Goal: Check status: Check status

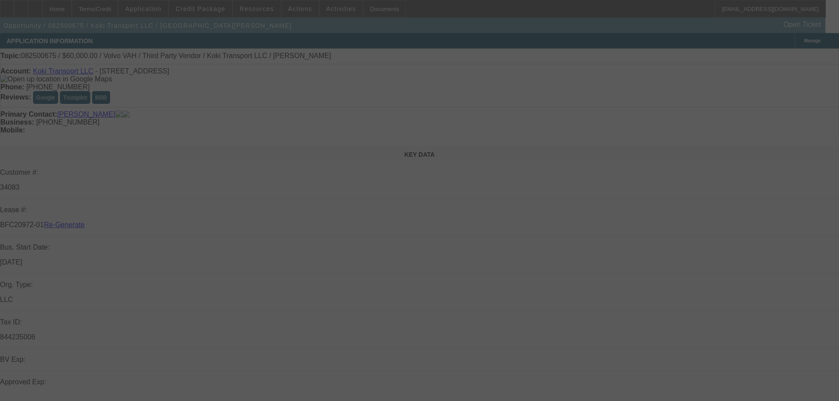
select select "4"
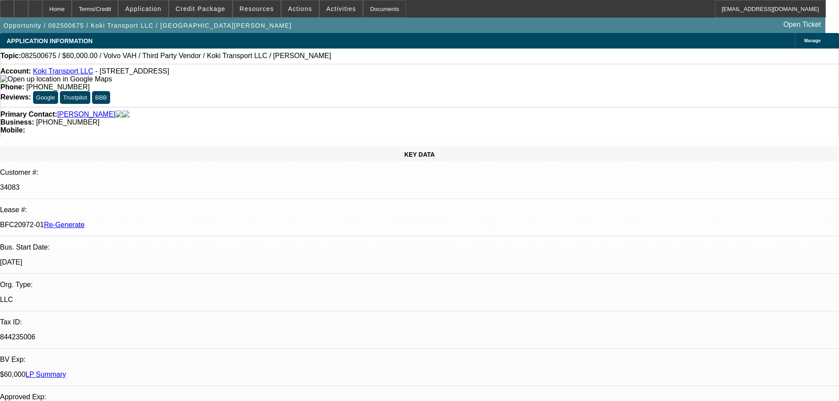
select select "0.2"
select select "2"
select select "0"
select select "6"
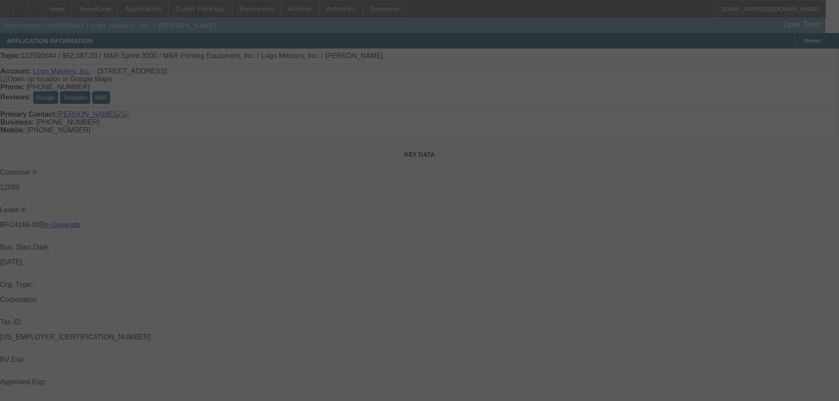
select select "3"
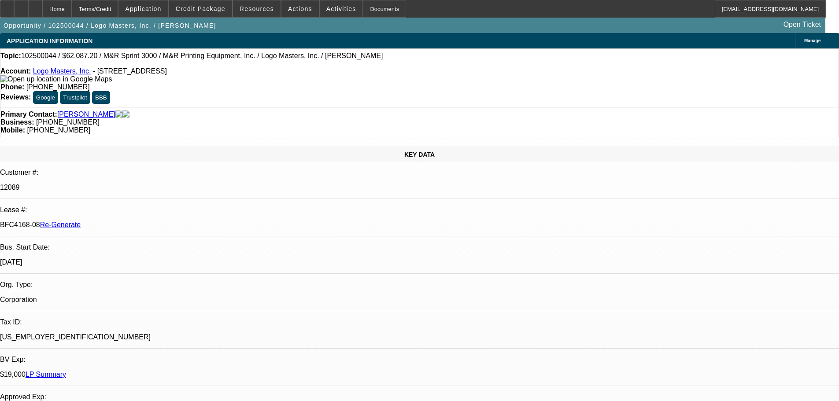
select select "0"
select select "0.1"
select select "1"
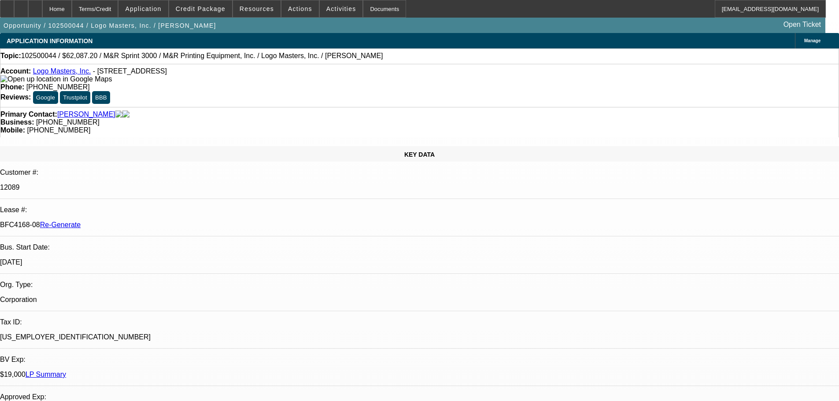
select select "4"
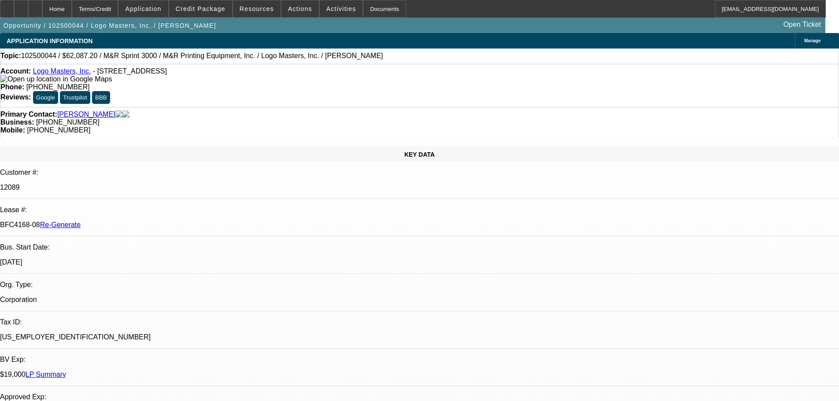
click at [371, 10] on div "Documents" at bounding box center [384, 9] width 43 height 18
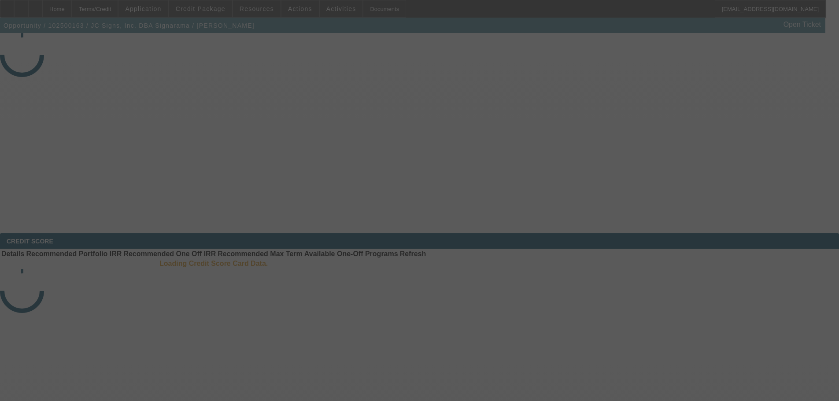
select select "3"
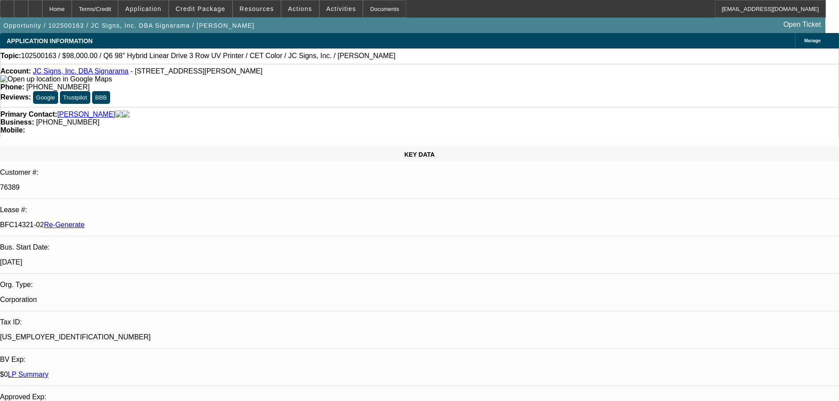
select select "0"
select select "2"
select select "0"
select select "1"
select select "2"
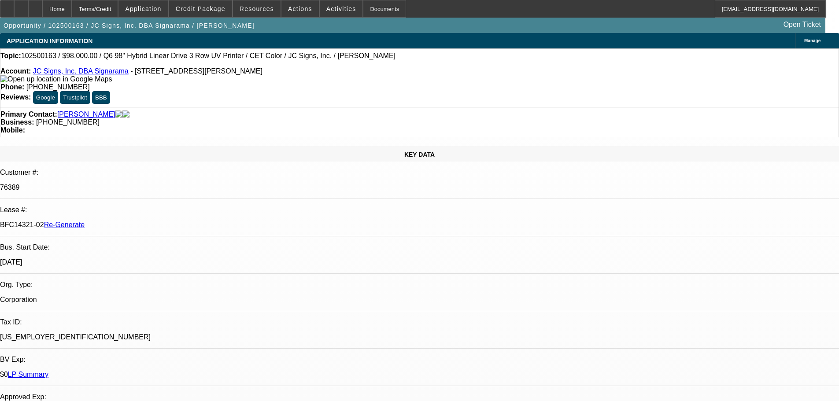
select select "6"
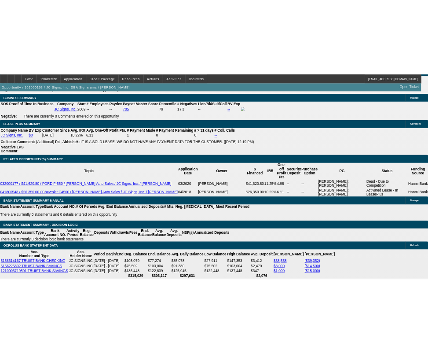
scroll to position [1629, 0]
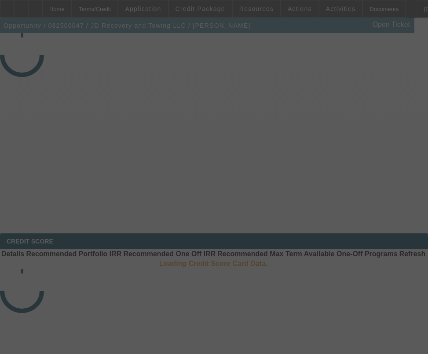
select select "3"
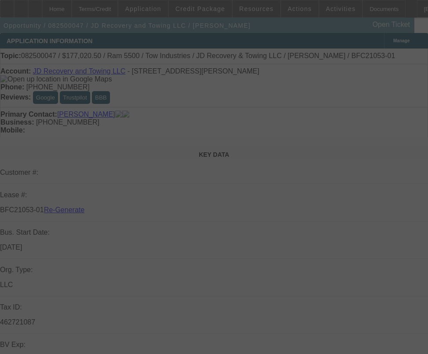
select select "0"
select select "0.1"
select select "5"
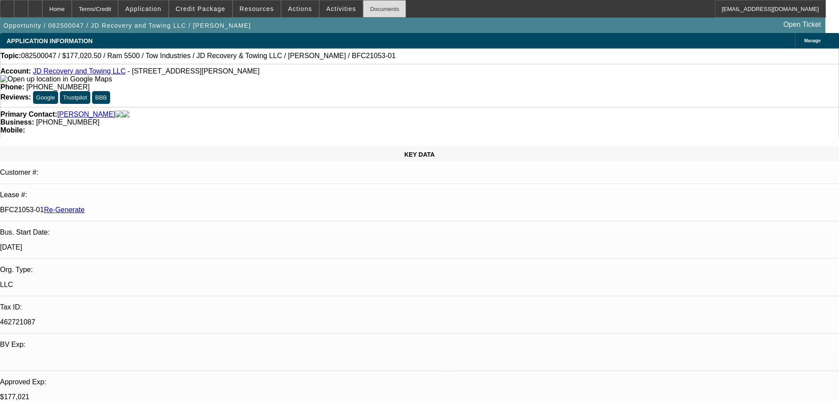
click at [364, 5] on div "Documents" at bounding box center [384, 9] width 43 height 18
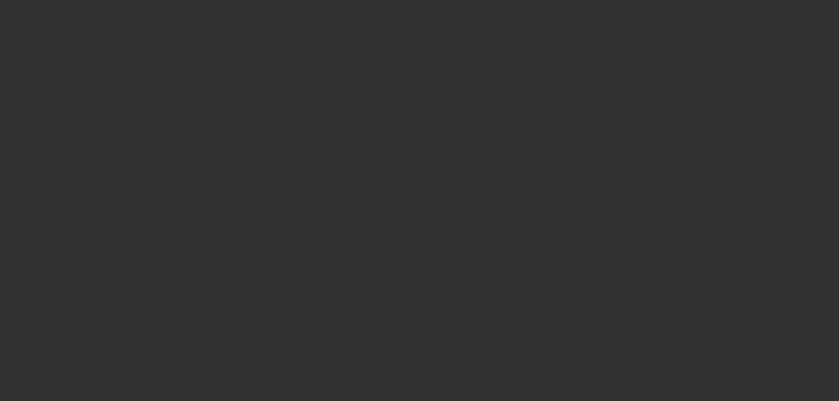
select select "3"
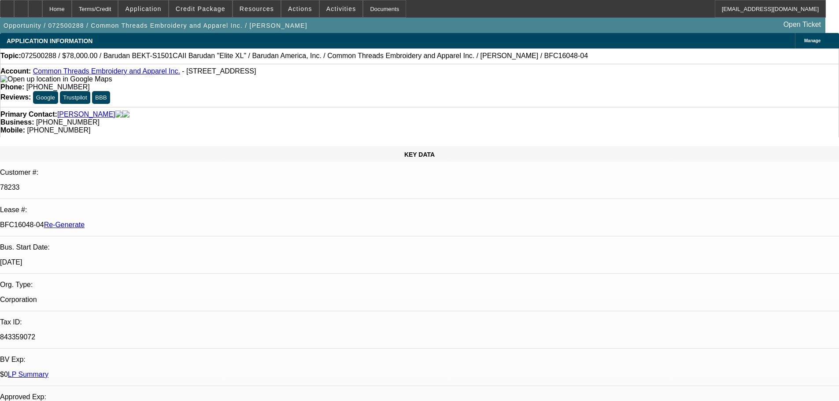
select select "0"
select select "1"
select select "2"
select select "6"
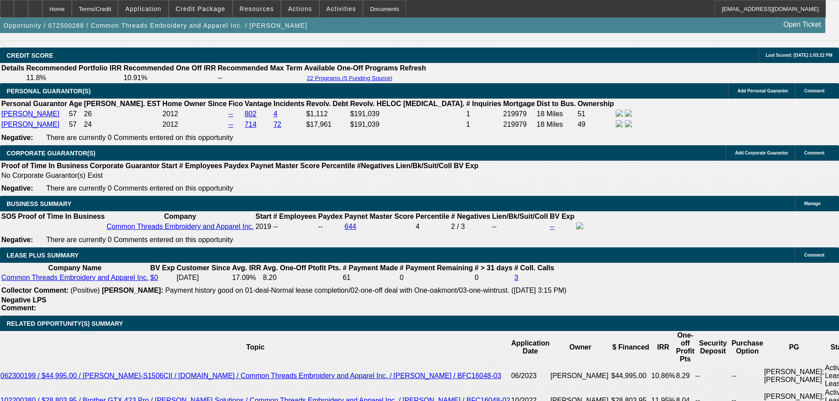
scroll to position [1365, 0]
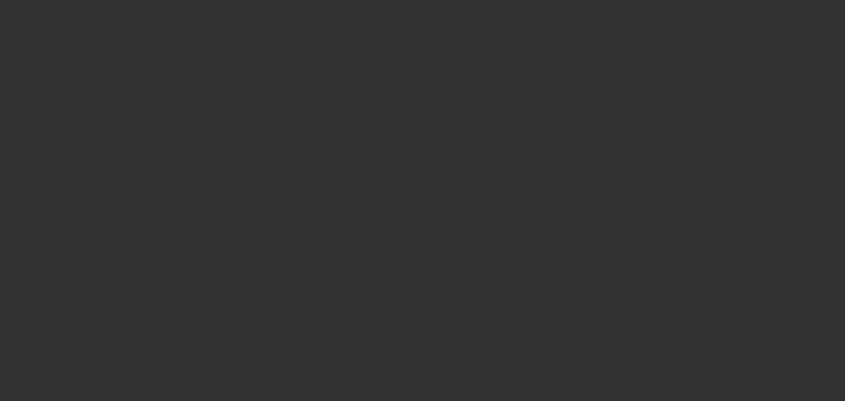
select select "3"
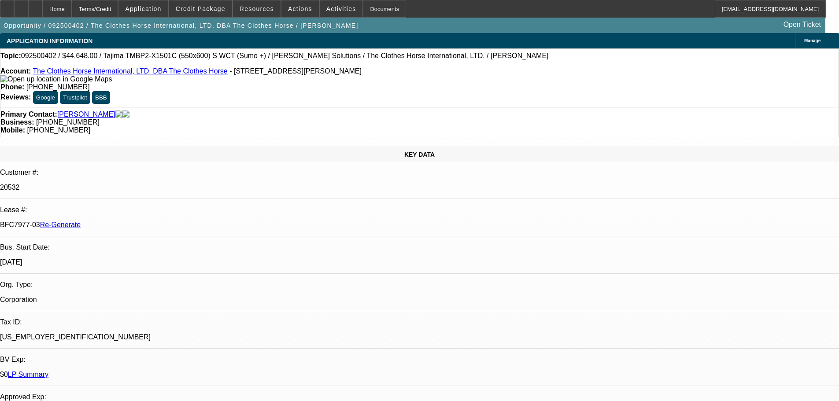
select select "0"
select select "2"
select select "0"
select select "1"
select select "2"
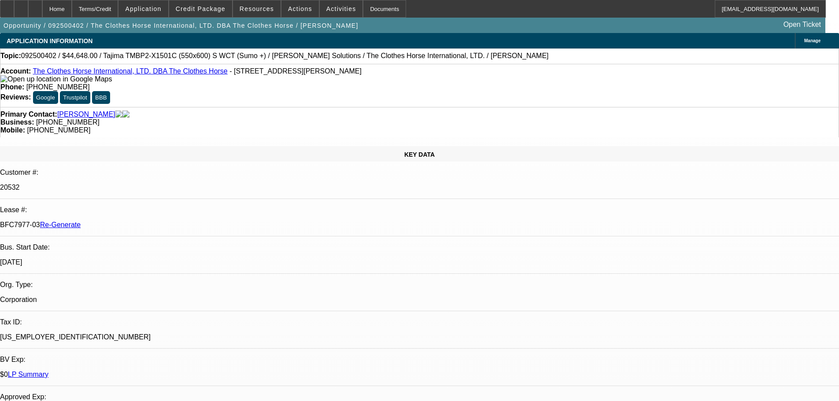
select select "6"
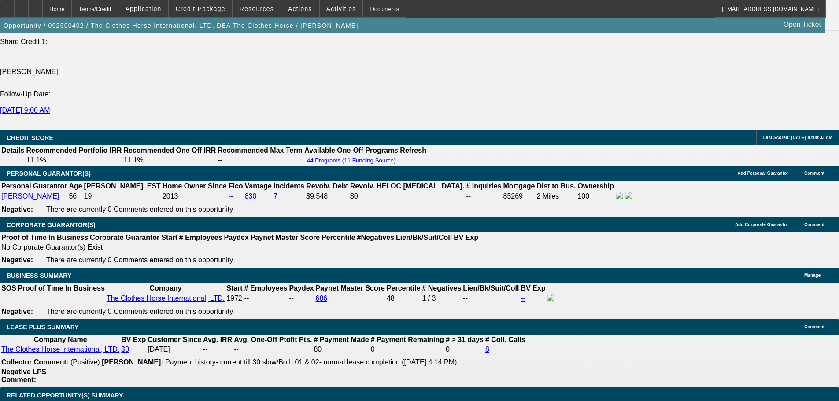
scroll to position [1328, 0]
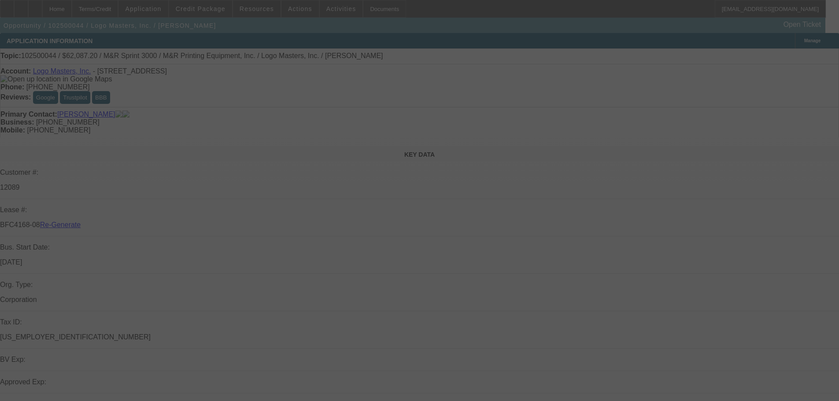
select select "3"
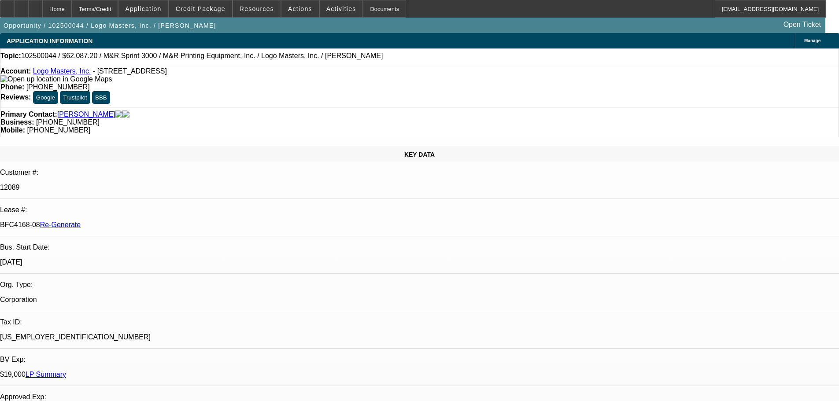
select select "0"
select select "0.1"
select select "1"
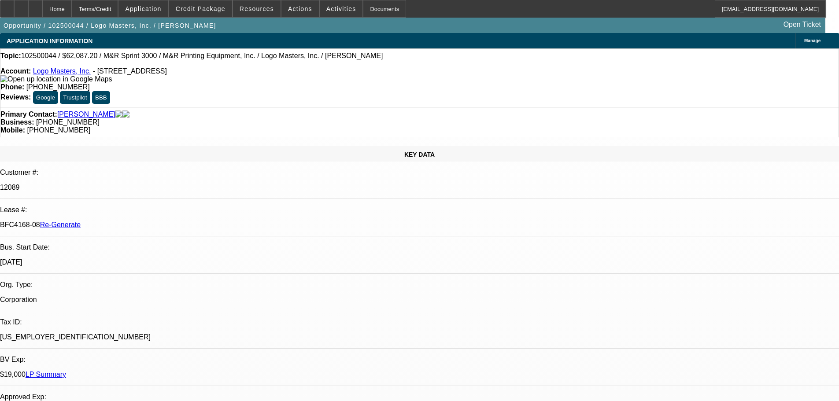
select select "4"
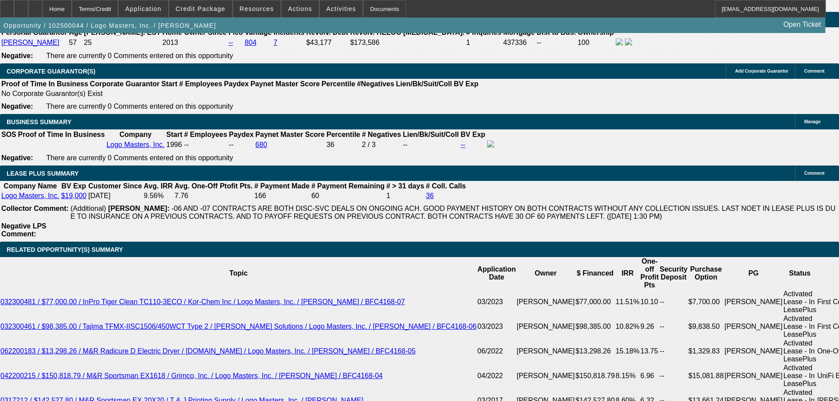
scroll to position [1365, 0]
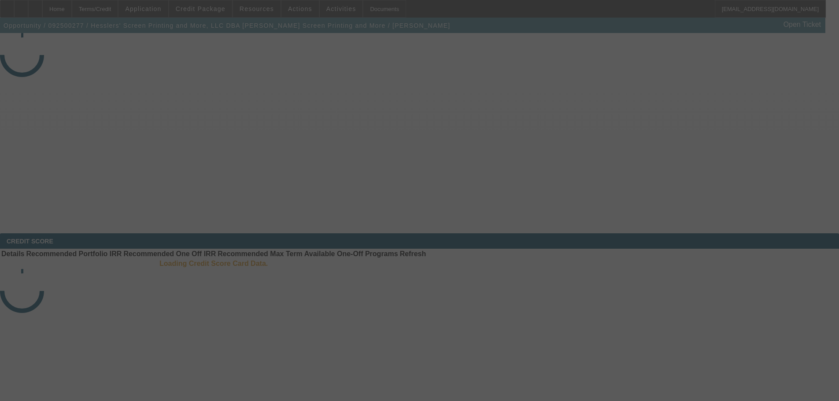
select select "3"
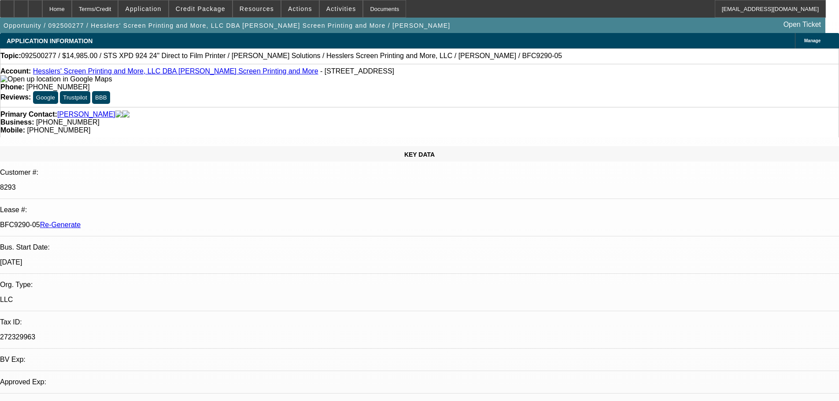
select select "0"
select select "2"
select select "0"
select select "2"
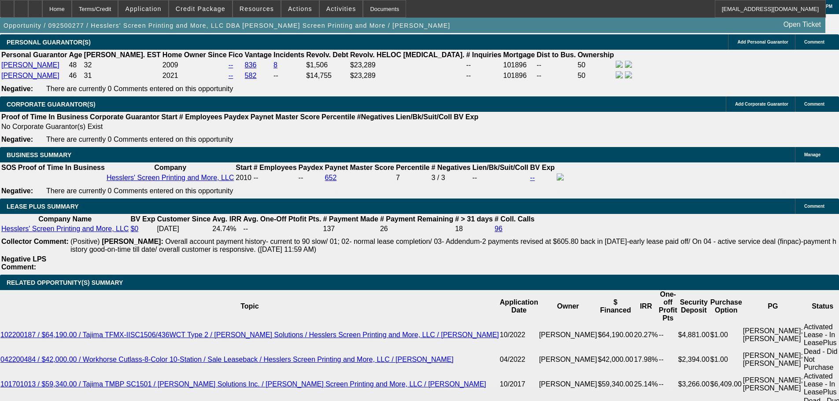
scroll to position [1541, 0]
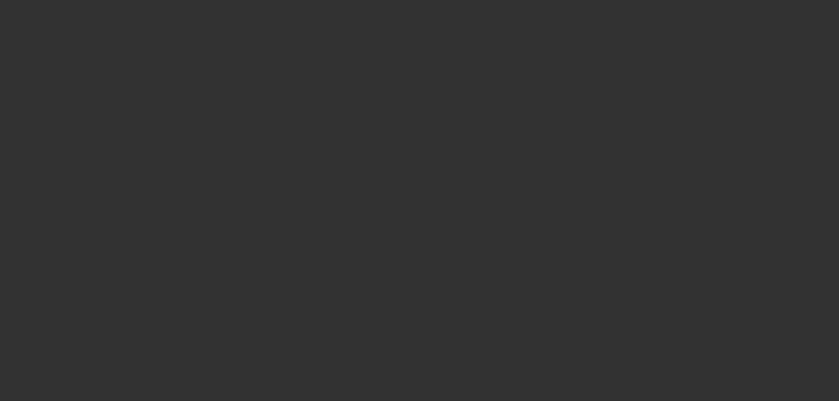
select select "3"
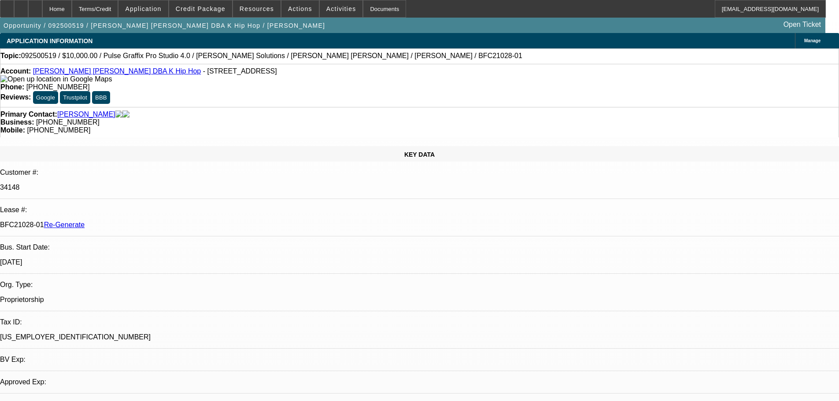
select select "0"
select select "2"
select select "0"
select select "6"
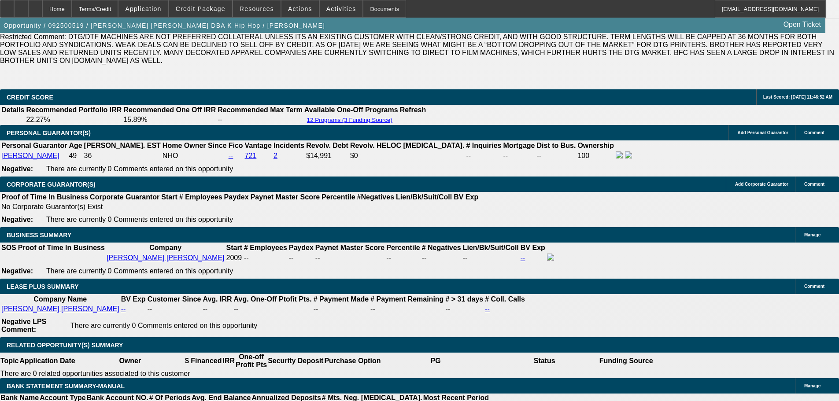
scroll to position [1541, 0]
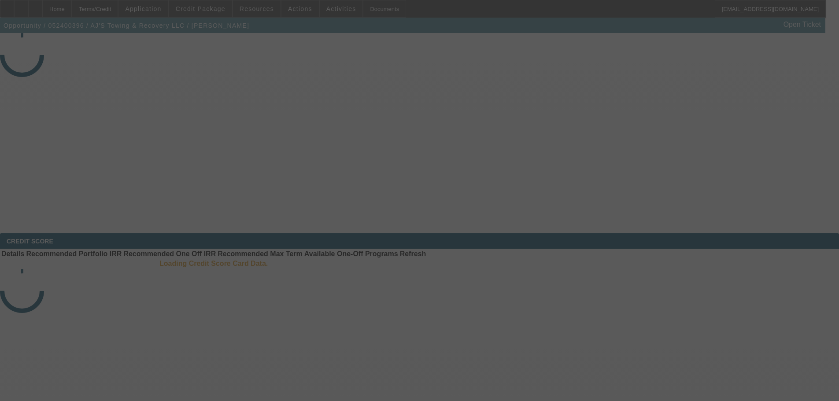
select select "3"
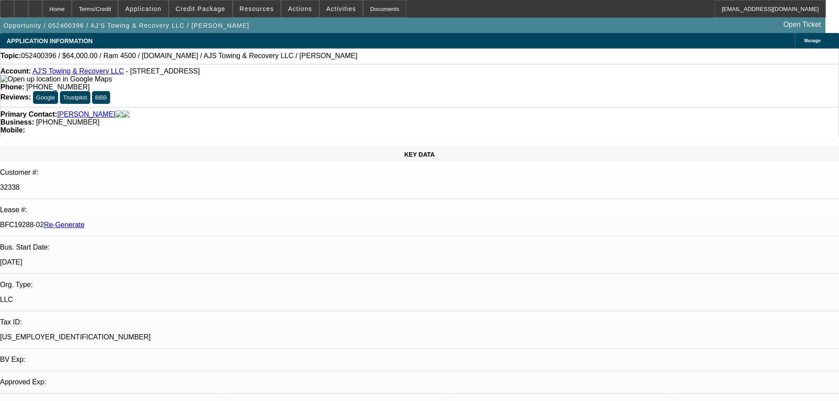
select select "0"
select select "2"
select select "0.1"
select select "1"
select select "2"
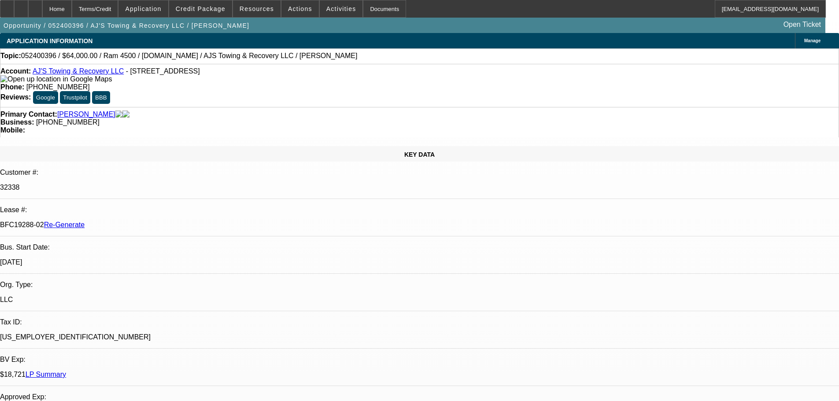
select select "4"
click at [326, 9] on span "Activities" at bounding box center [341, 8] width 30 height 7
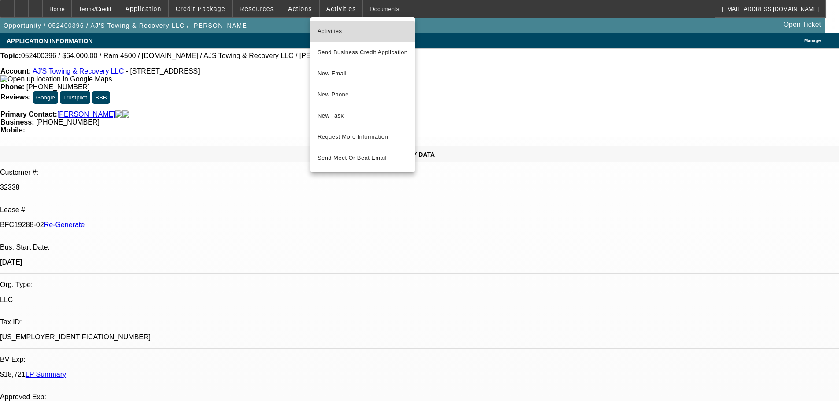
click at [340, 34] on span "Activities" at bounding box center [363, 31] width 90 height 11
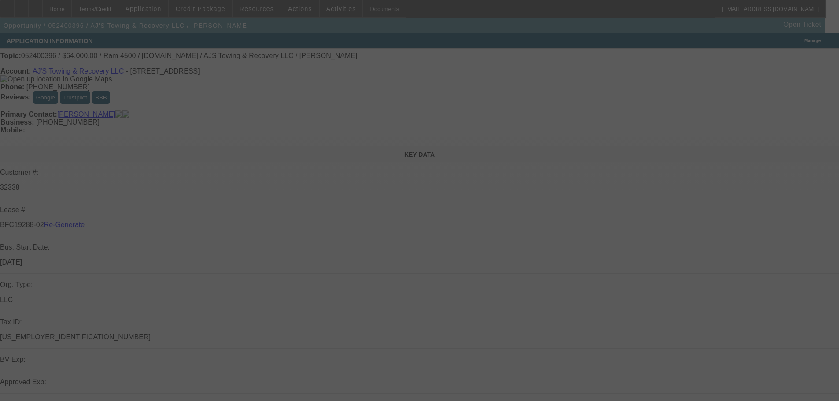
select select "3"
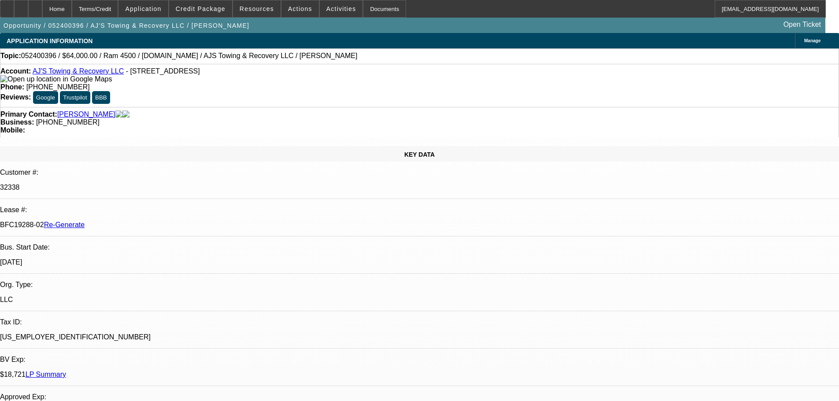
select select "0"
select select "2"
select select "0.1"
select select "1"
select select "2"
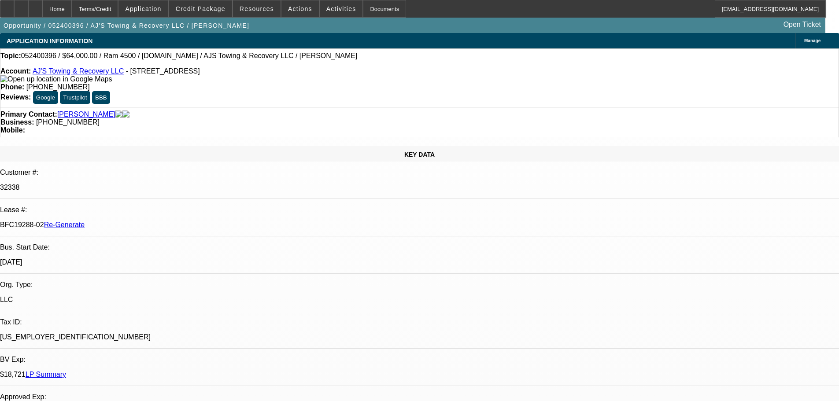
select select "4"
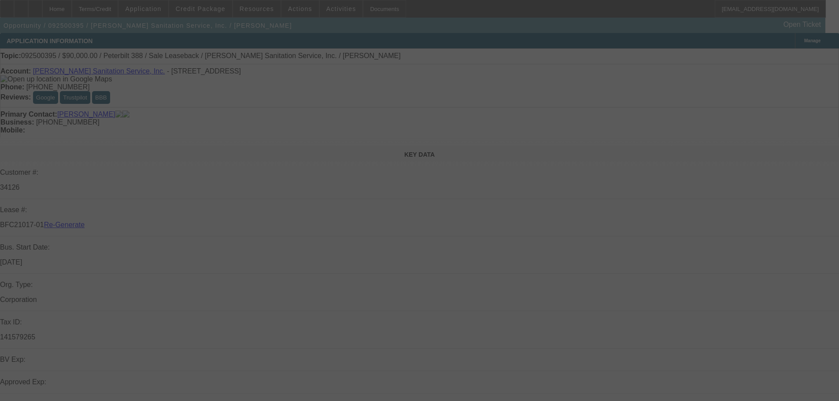
select select "3"
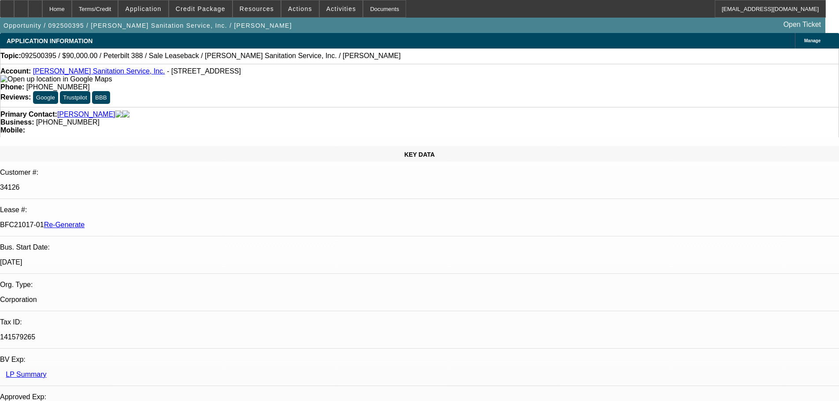
select select "0"
select select "2"
select select "0"
select select "6"
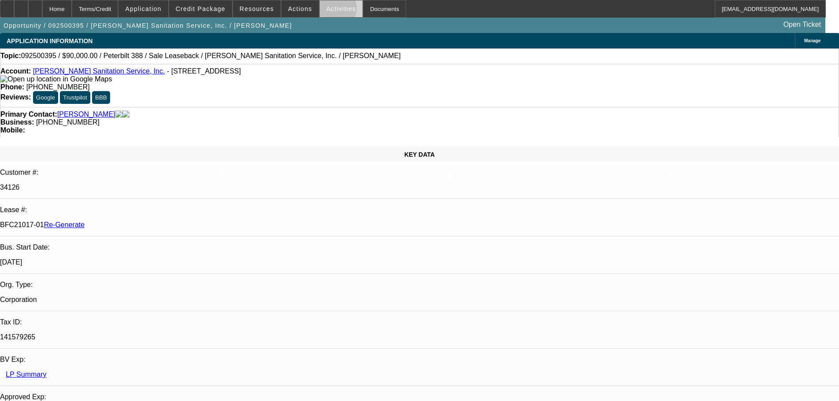
click at [326, 10] on span "Activities" at bounding box center [341, 8] width 30 height 7
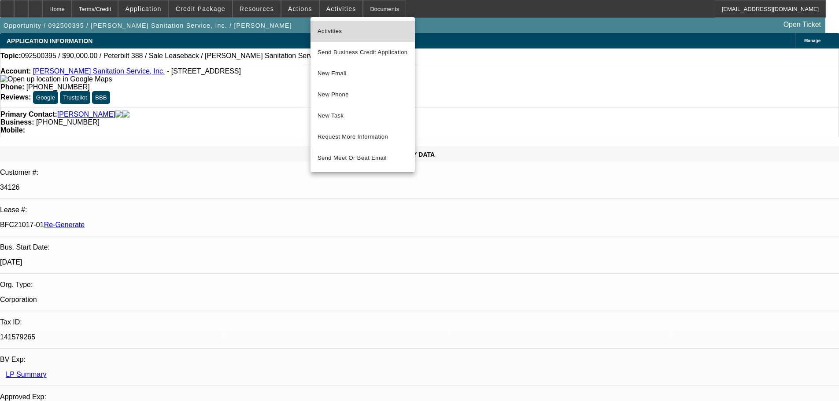
click at [332, 25] on button "Activities" at bounding box center [362, 31] width 104 height 21
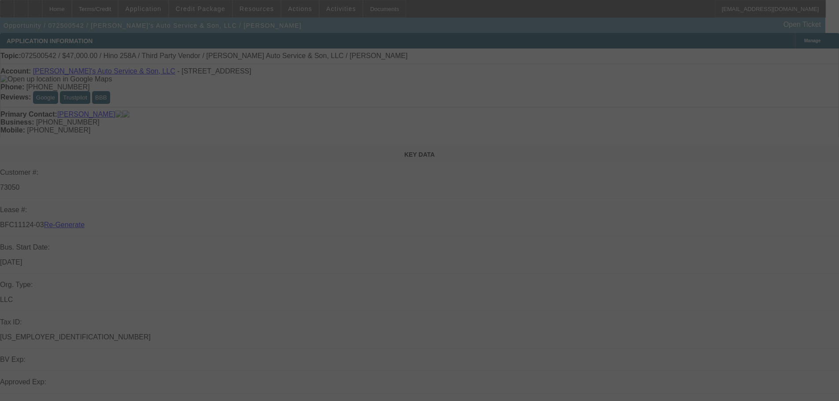
select select "3"
select select "0"
select select "0.1"
select select "4"
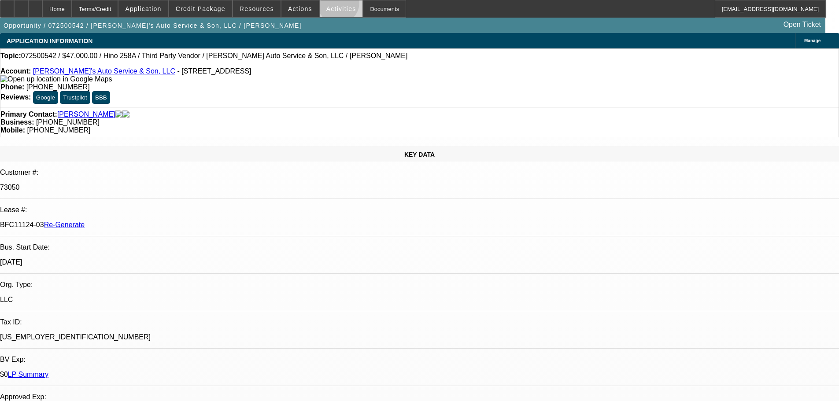
click at [329, 5] on span at bounding box center [341, 8] width 43 height 21
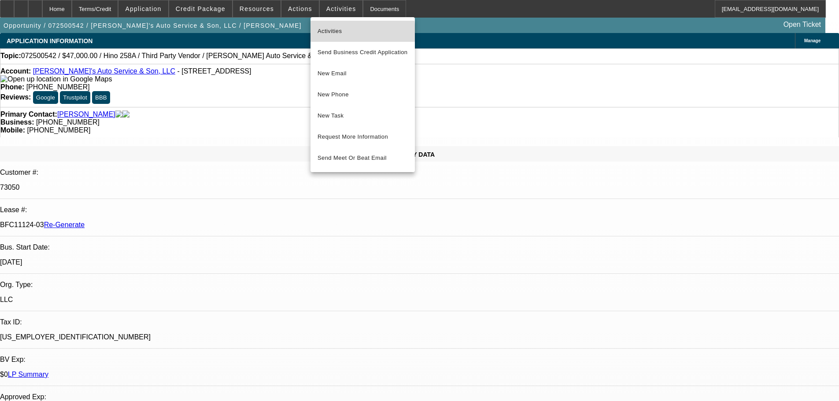
click at [334, 33] on span "Activities" at bounding box center [363, 31] width 90 height 11
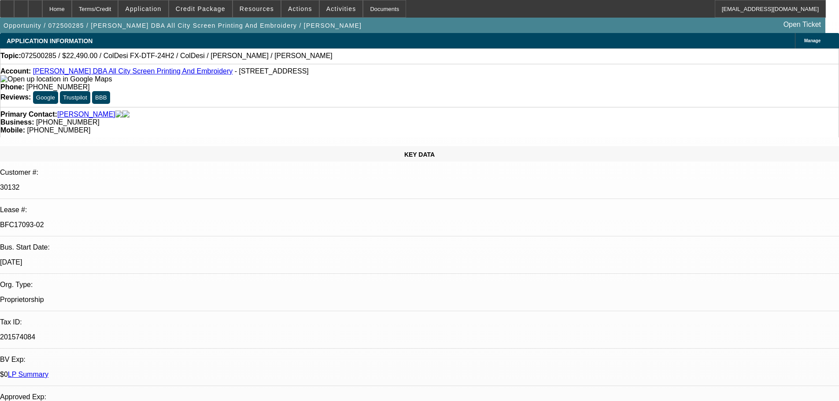
select select "0"
select select "0.1"
select select "0"
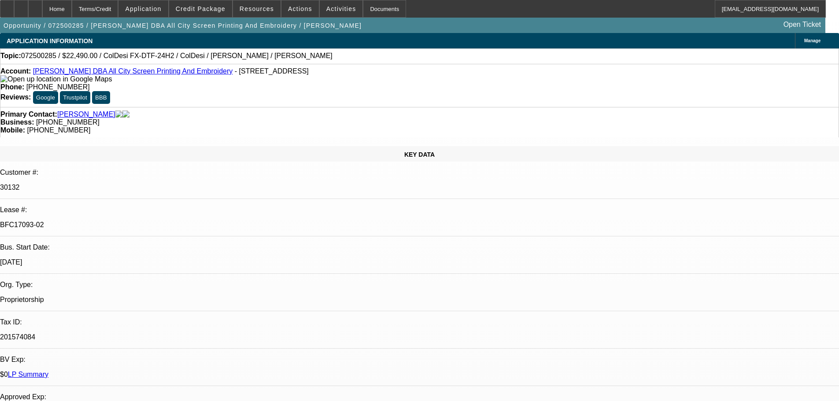
select select "0.1"
select select "0"
select select "0.1"
select select "1"
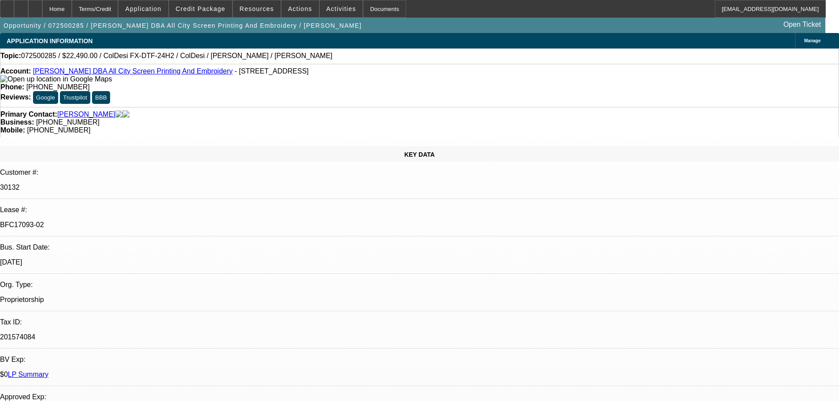
select select "1"
select select "4"
select select "1"
select select "4"
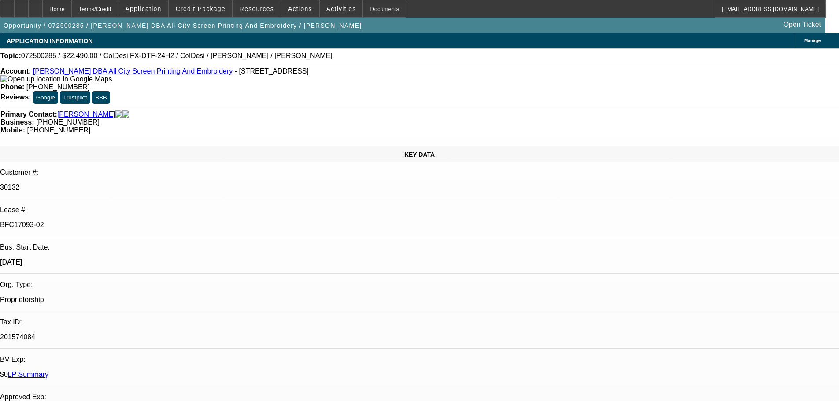
select select "1"
select select "4"
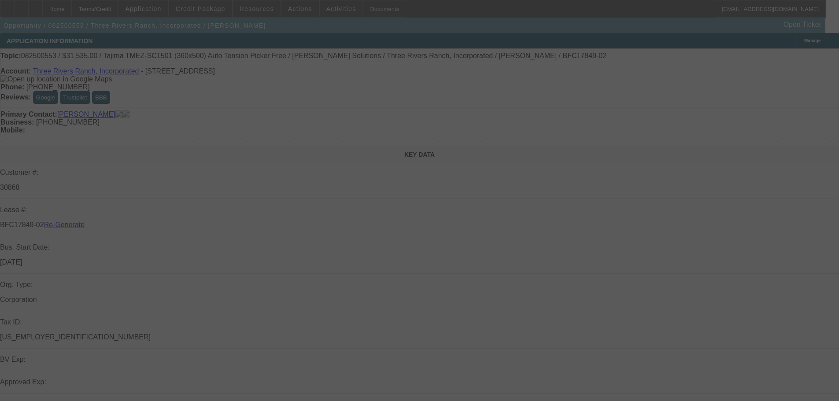
select select "3"
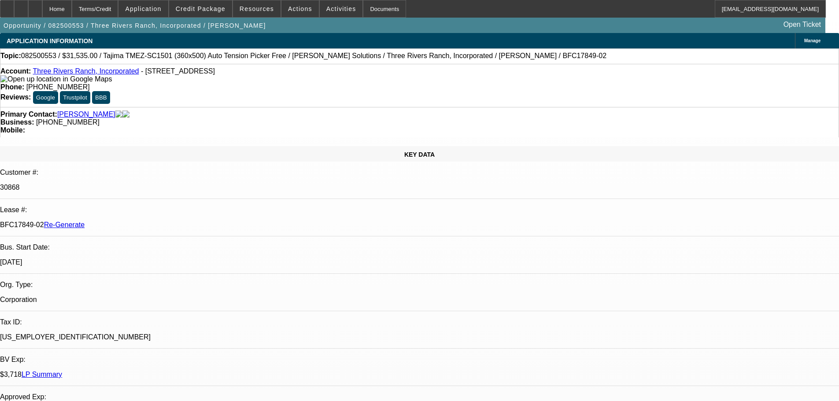
select select "0"
select select "2"
select select "0.1"
select select "1"
select select "2"
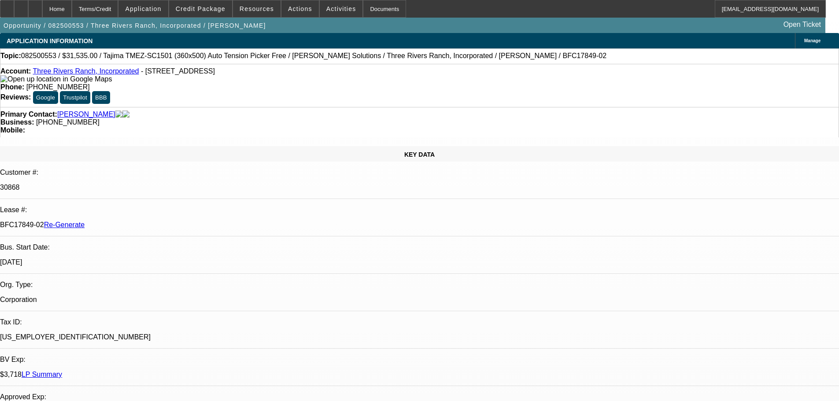
select select "4"
click at [330, 6] on span "Activities" at bounding box center [341, 8] width 30 height 7
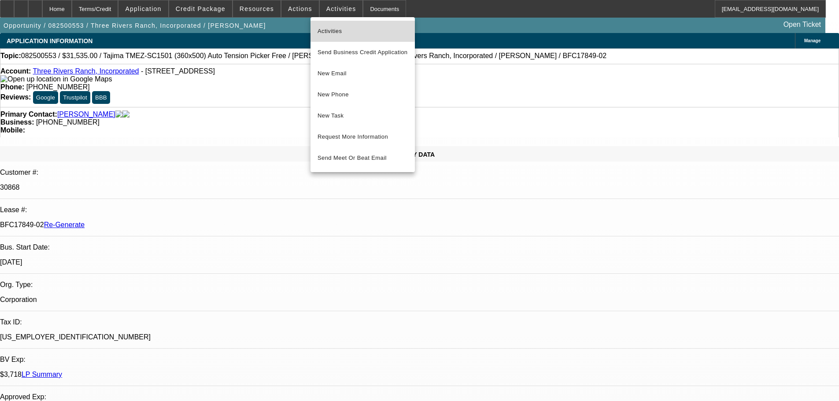
click at [338, 29] on span "Activities" at bounding box center [363, 31] width 90 height 11
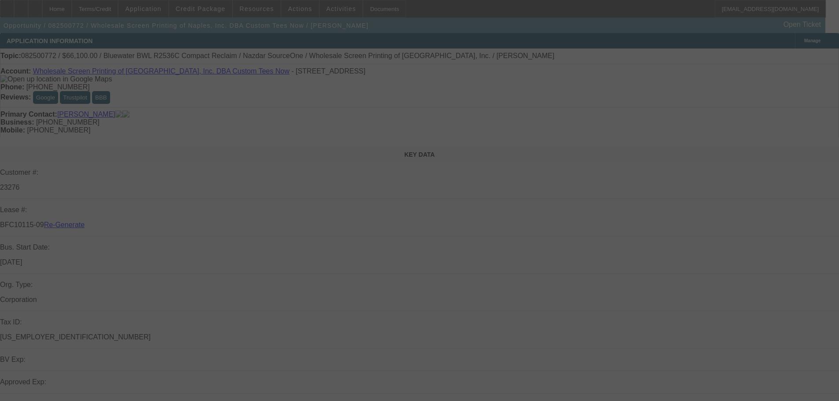
select select "3"
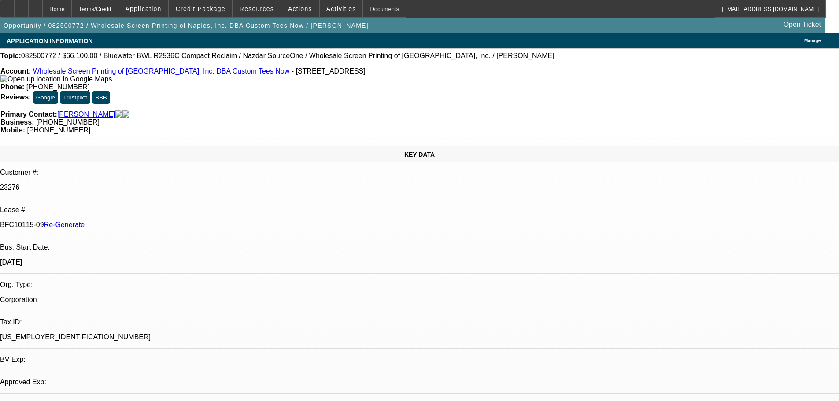
select select "0"
select select "2"
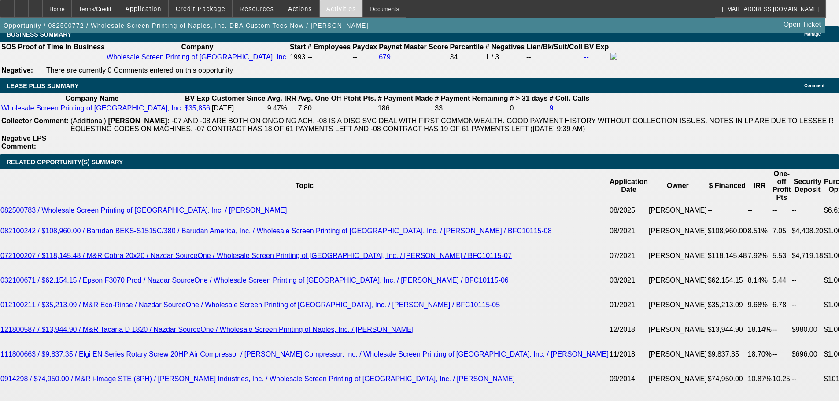
scroll to position [1548, 0]
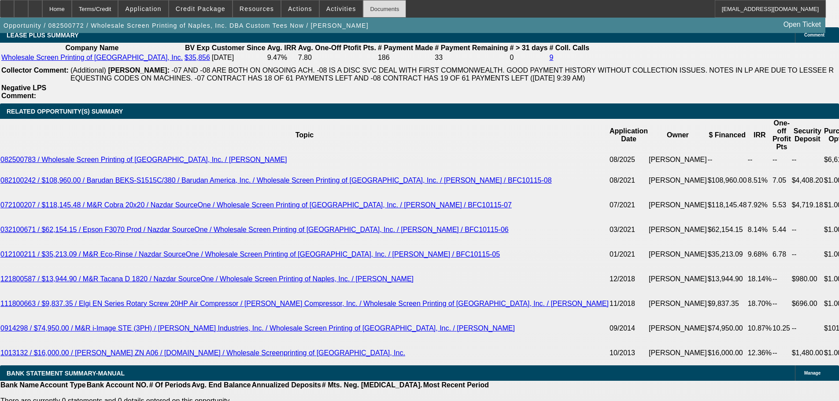
click at [385, 5] on div "Documents" at bounding box center [384, 9] width 43 height 18
click at [326, 6] on span "Activities" at bounding box center [341, 8] width 30 height 7
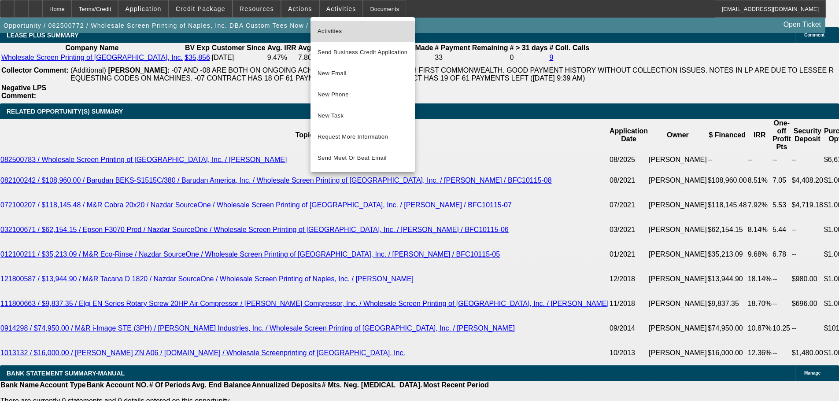
click at [342, 32] on span "Activities" at bounding box center [363, 31] width 90 height 11
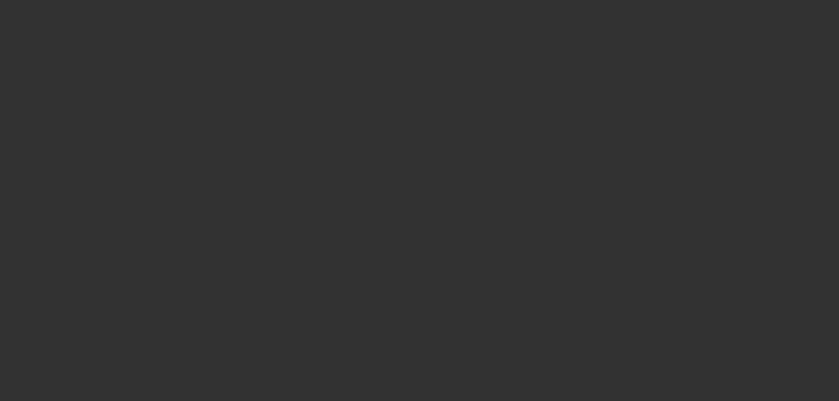
select select "3"
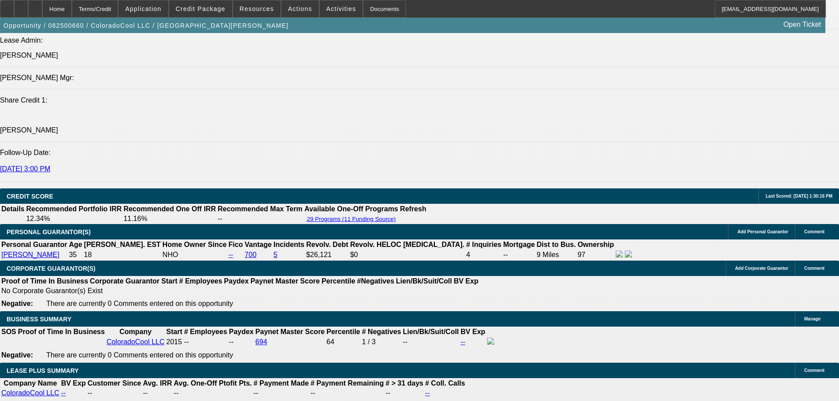
select select "0"
select select "2"
select select "0"
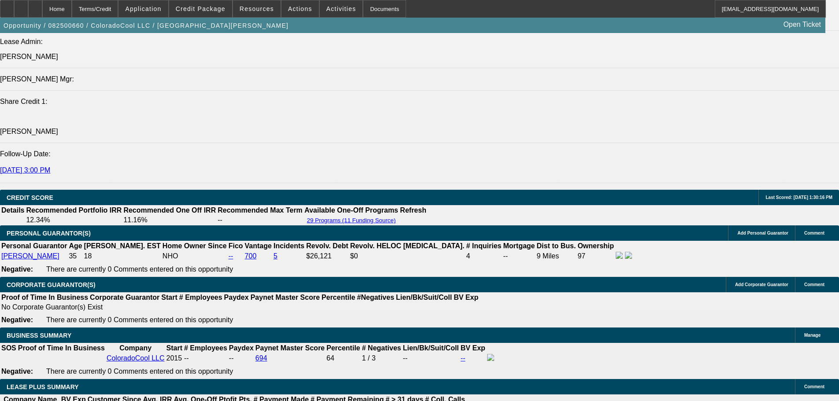
select select "2"
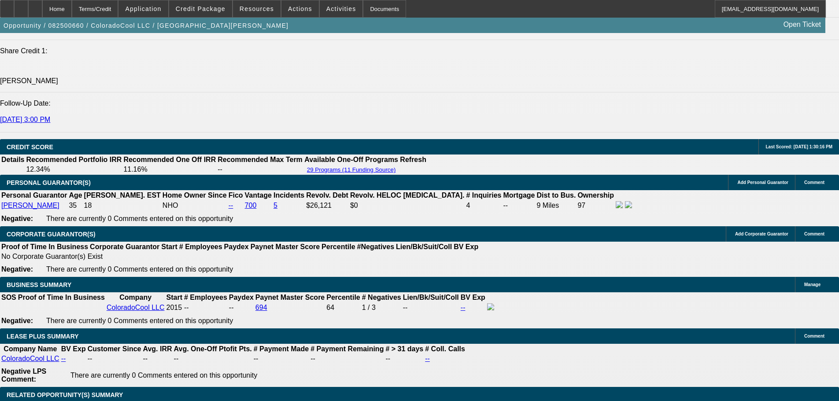
select select "1"
select select "6"
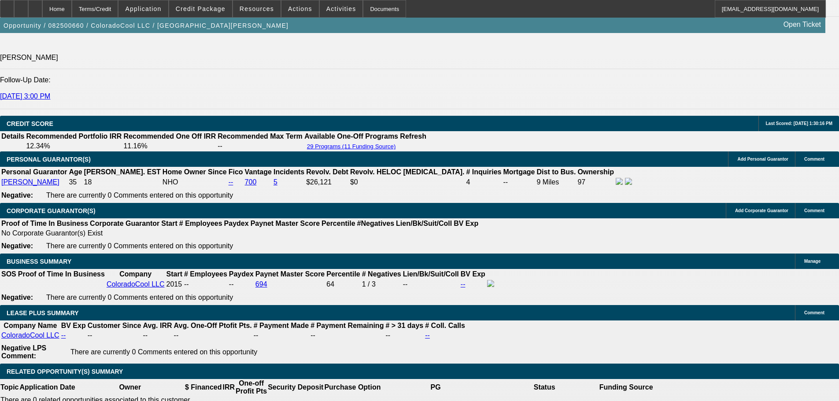
scroll to position [1297, 0]
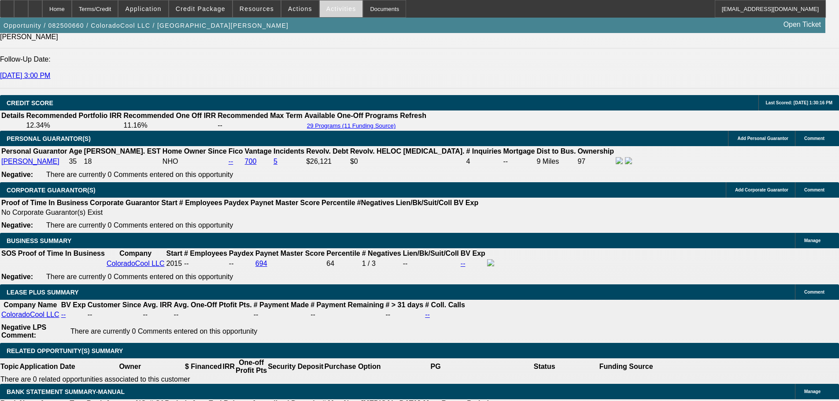
click at [329, 11] on span "Activities" at bounding box center [341, 8] width 30 height 7
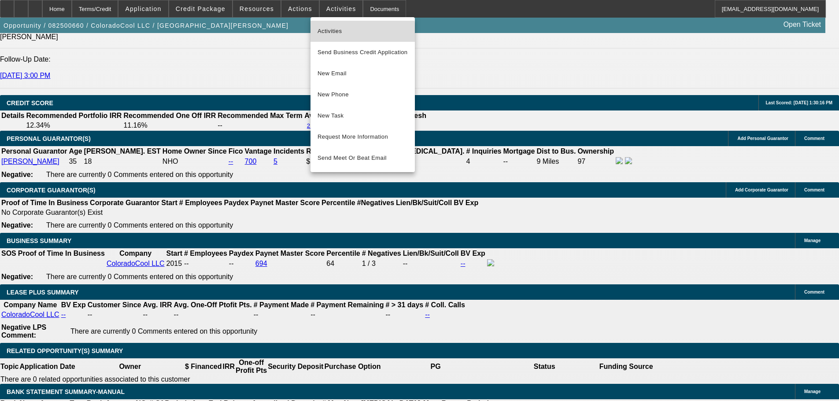
click at [356, 33] on span "Activities" at bounding box center [363, 31] width 90 height 11
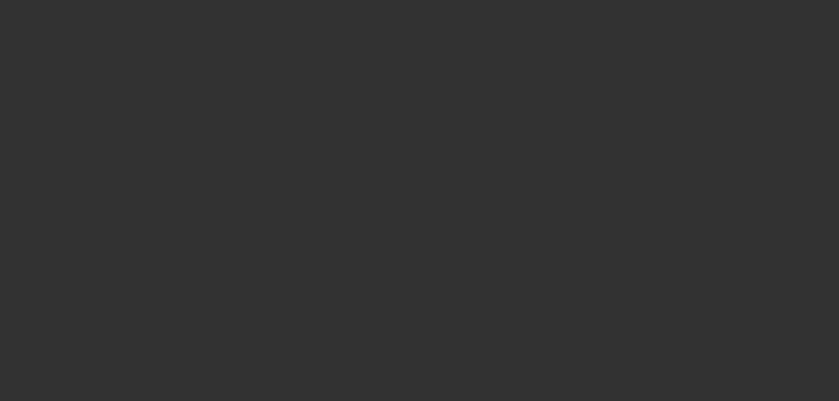
select select "3"
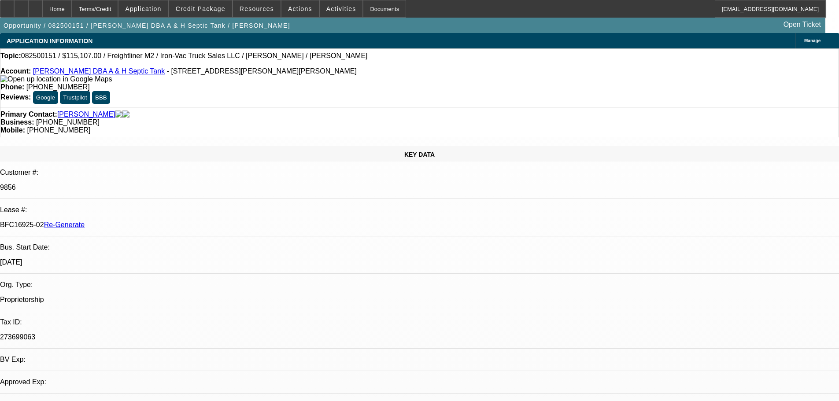
select select "0"
select select "1"
select select "2"
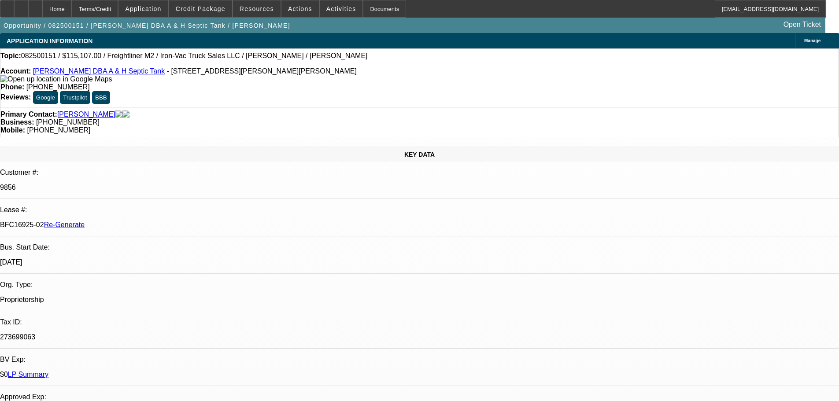
select select "6"
click at [328, 8] on span "Activities" at bounding box center [341, 8] width 30 height 7
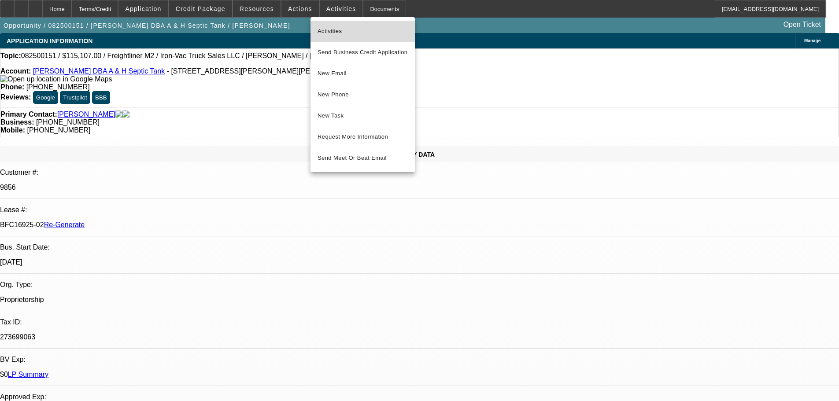
click at [364, 31] on span "Activities" at bounding box center [363, 31] width 90 height 11
